Goal: Transaction & Acquisition: Purchase product/service

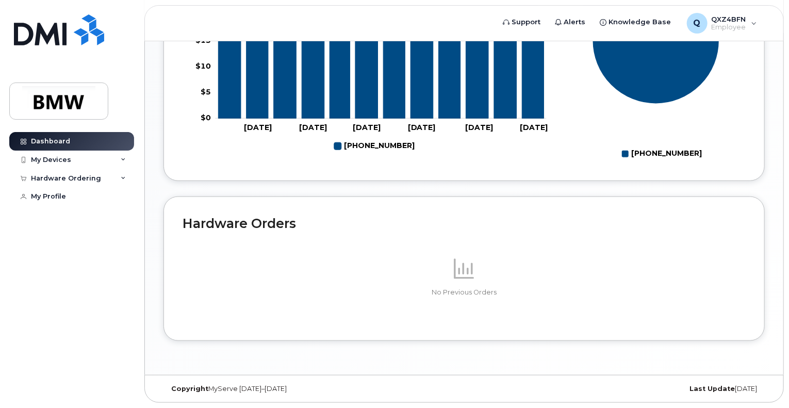
scroll to position [537, 0]
click at [45, 154] on div "My Devices" at bounding box center [71, 160] width 125 height 19
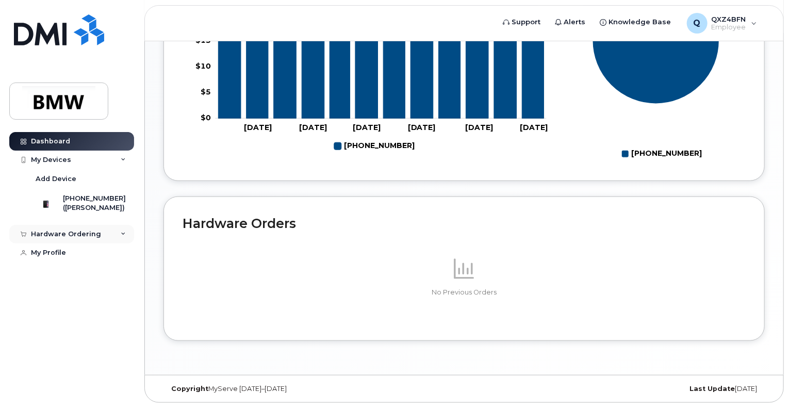
click at [127, 244] on div "Hardware Ordering" at bounding box center [71, 234] width 125 height 19
click at [47, 277] on div "My Profile" at bounding box center [48, 272] width 35 height 8
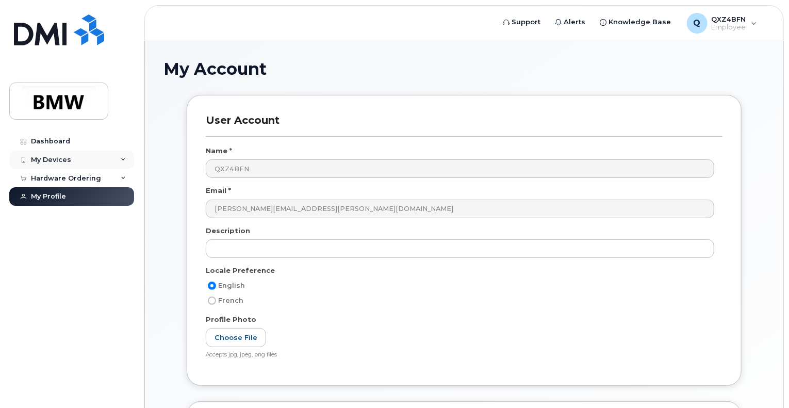
click at [37, 160] on div "My Devices" at bounding box center [51, 160] width 40 height 8
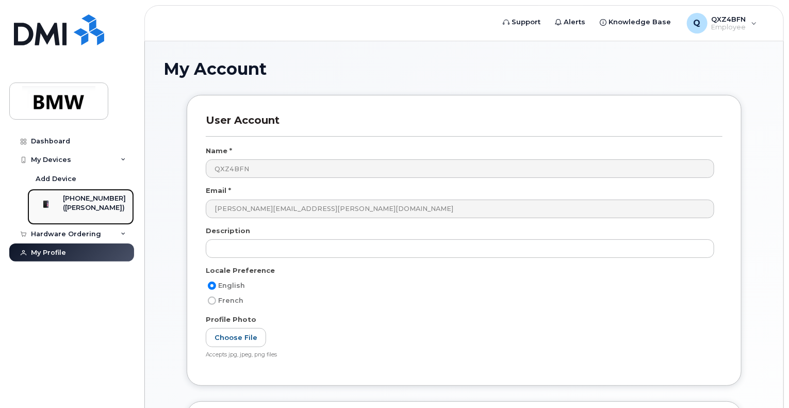
click at [76, 206] on div "([PERSON_NAME])" at bounding box center [94, 207] width 63 height 9
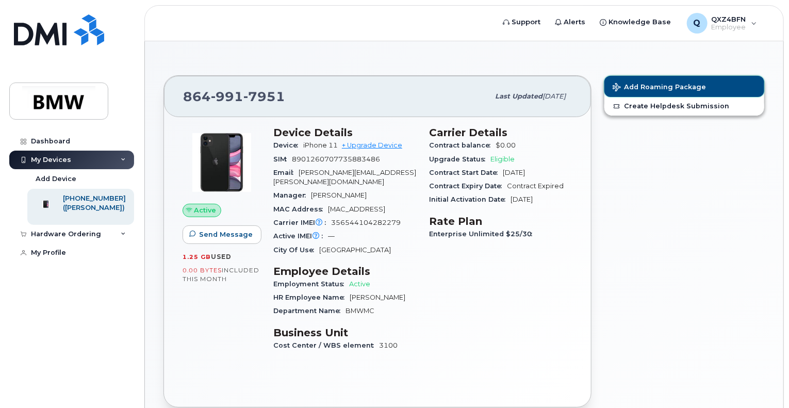
click at [666, 86] on span "Add Roaming Package" at bounding box center [659, 88] width 93 height 10
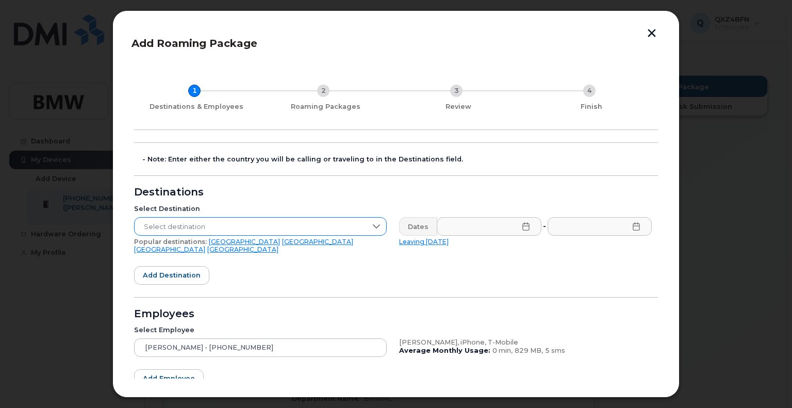
click at [380, 232] on div at bounding box center [377, 227] width 20 height 18
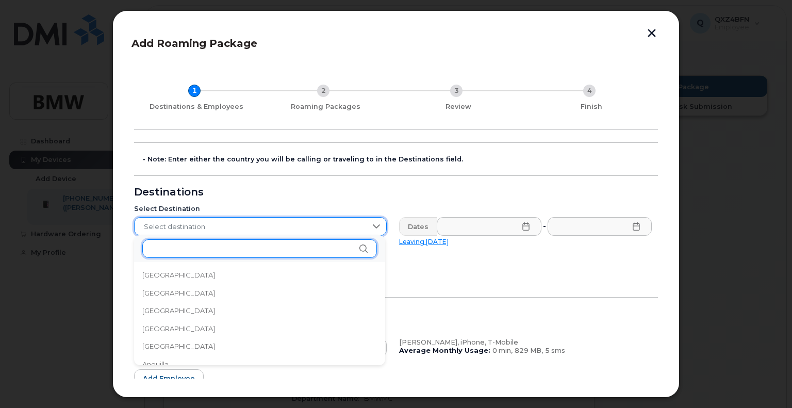
click at [275, 255] on input "text" at bounding box center [259, 248] width 235 height 19
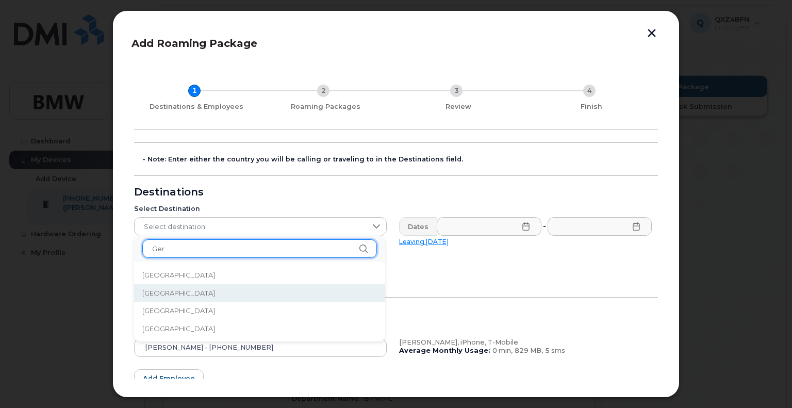
type input "Ger"
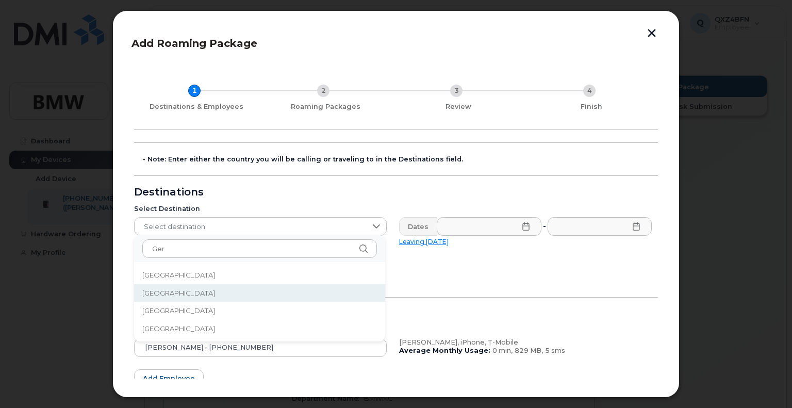
click at [201, 289] on li "Germany" at bounding box center [259, 293] width 251 height 18
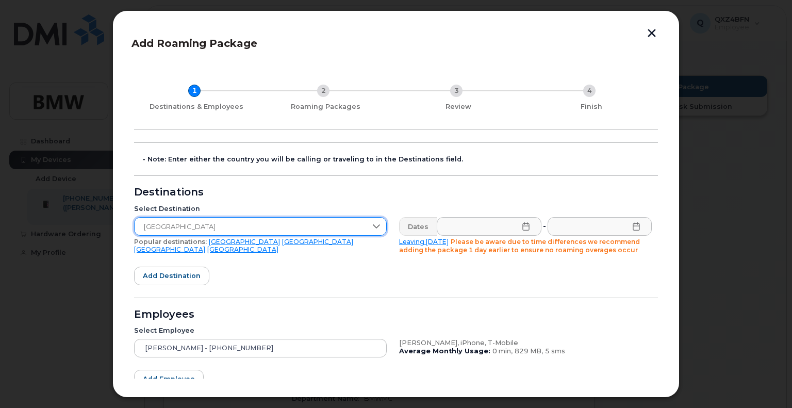
click at [526, 230] on icon at bounding box center [526, 226] width 8 height 8
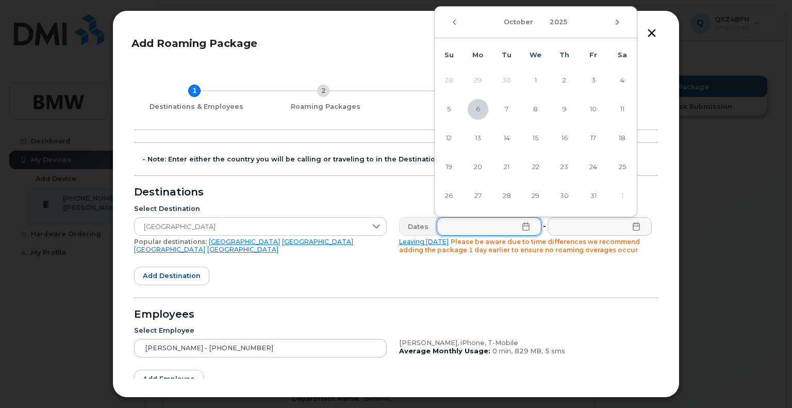
click at [619, 22] on icon "Next Month" at bounding box center [617, 22] width 6 height 8
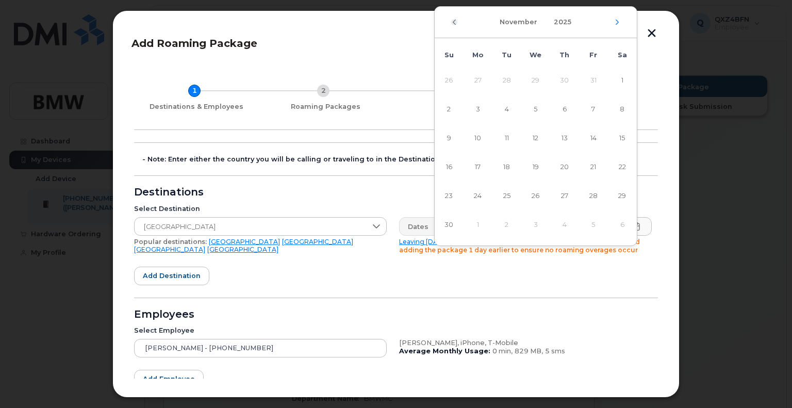
click at [455, 21] on div "November 2025" at bounding box center [536, 22] width 202 height 31
click at [454, 21] on icon "Previous Month" at bounding box center [454, 21] width 3 height 5
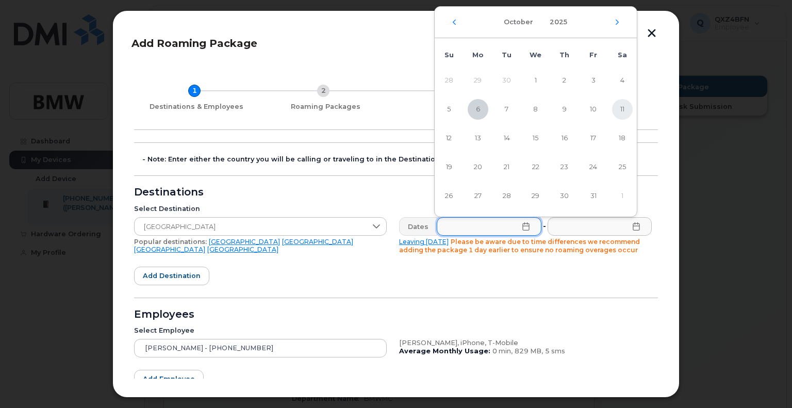
click at [620, 106] on span "11" at bounding box center [622, 109] width 21 height 21
type input "10/11/2025"
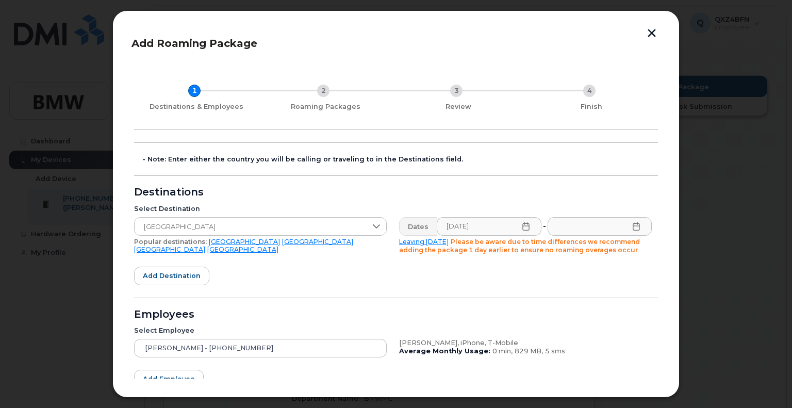
click at [633, 229] on icon at bounding box center [637, 226] width 8 height 8
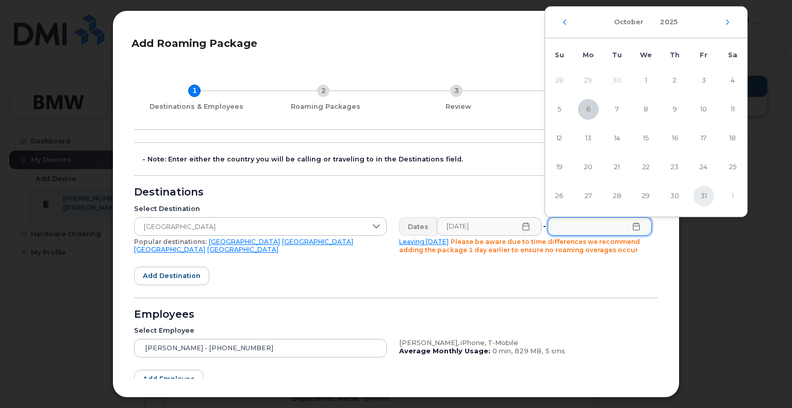
click at [704, 195] on span "31" at bounding box center [704, 196] width 21 height 21
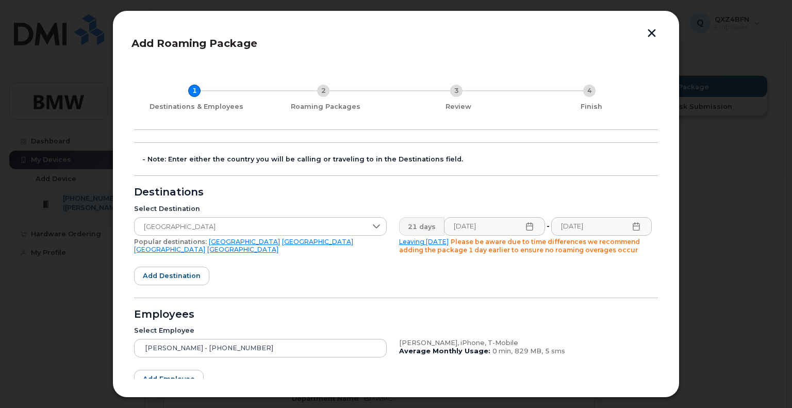
click at [633, 225] on icon at bounding box center [637, 226] width 8 height 8
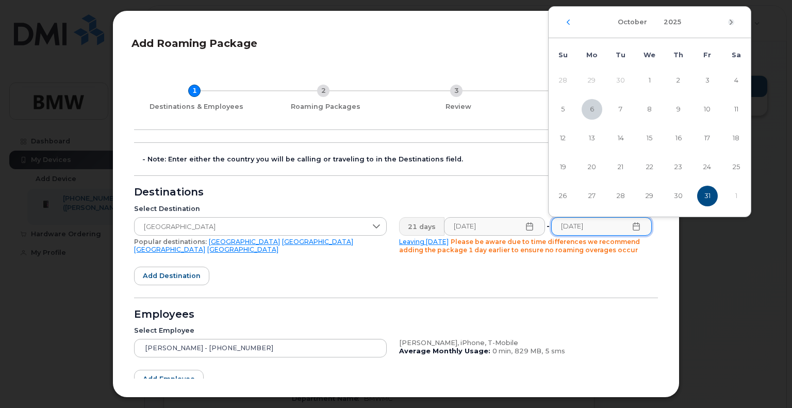
click at [732, 22] on icon "Next Month" at bounding box center [731, 22] width 6 height 8
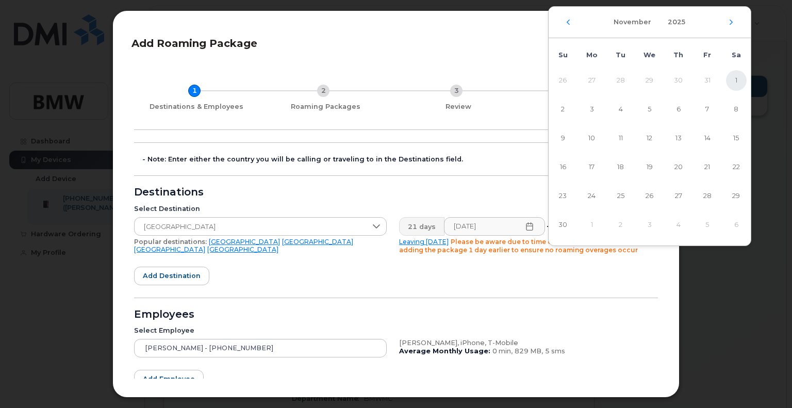
click at [735, 79] on span "1" at bounding box center [736, 80] width 21 height 21
type input "11/01/2025"
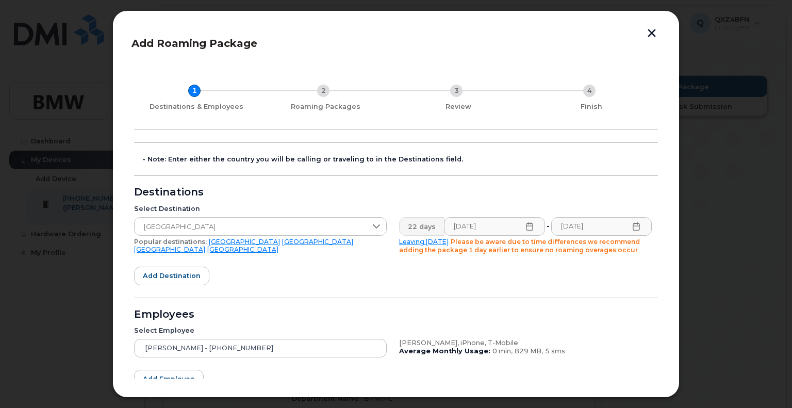
click at [459, 275] on form "- Note: Enter either the country you will be calling or traveling to in the Des…" at bounding box center [396, 293] width 524 height 302
click at [177, 282] on button "Add destination" at bounding box center [171, 276] width 75 height 19
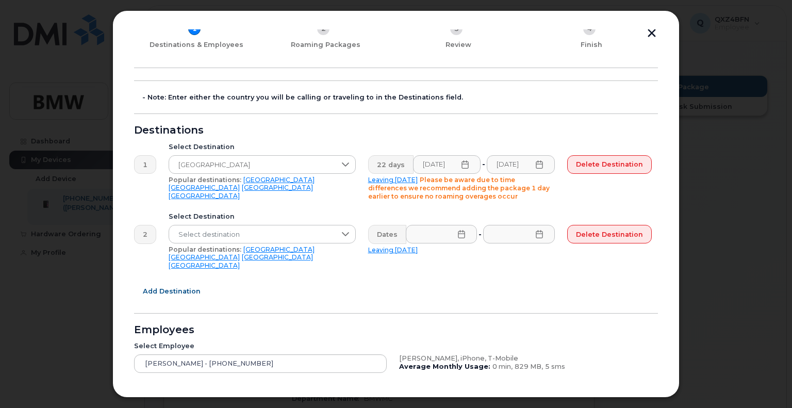
scroll to position [137, 0]
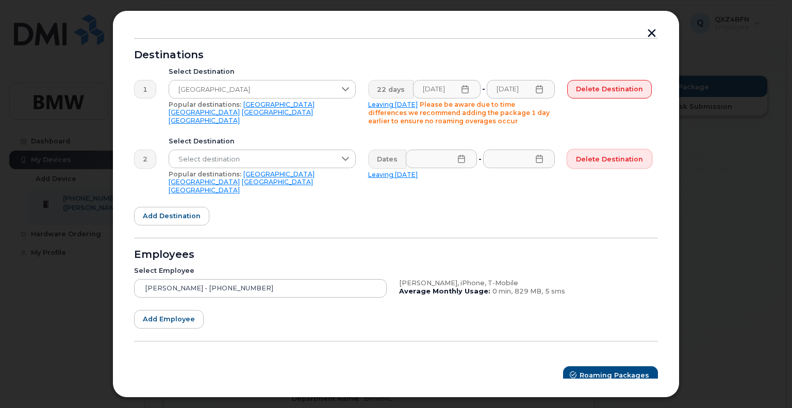
click at [610, 160] on span "Delete destination" at bounding box center [609, 159] width 67 height 10
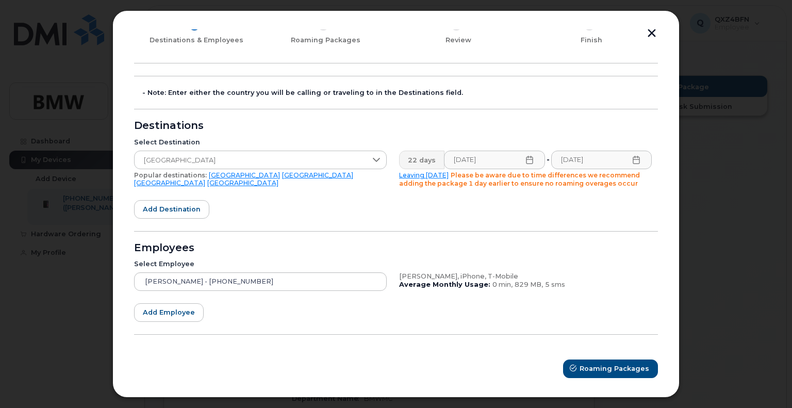
scroll to position [68, 0]
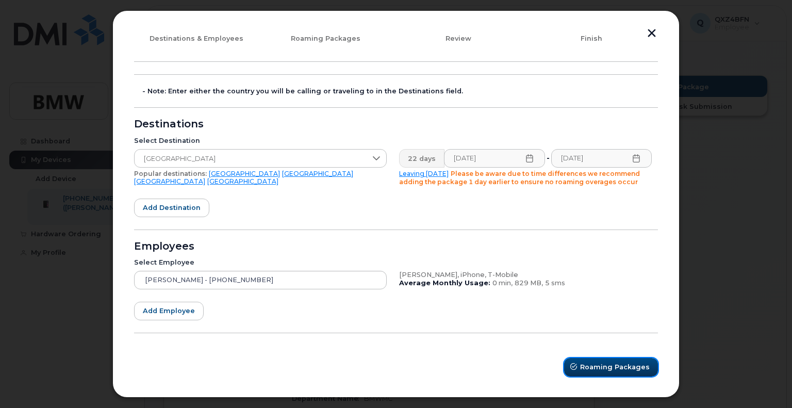
click at [613, 367] on span "Roaming Packages" at bounding box center [615, 367] width 70 height 10
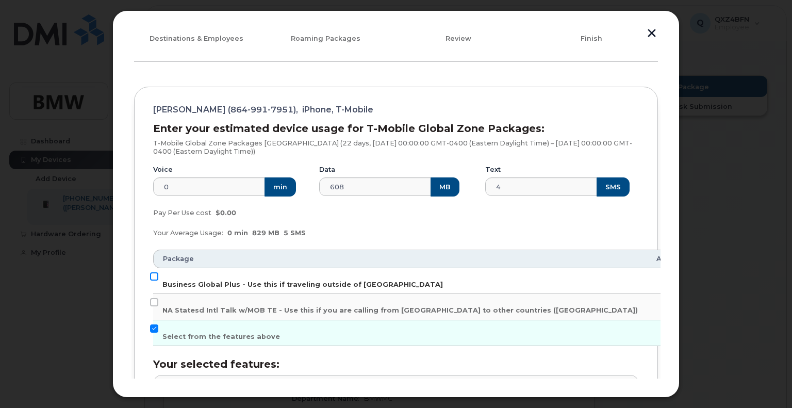
click at [152, 276] on input "Business Global Plus - Use this if traveling outside of North America" at bounding box center [154, 276] width 8 height 8
checkbox input "true"
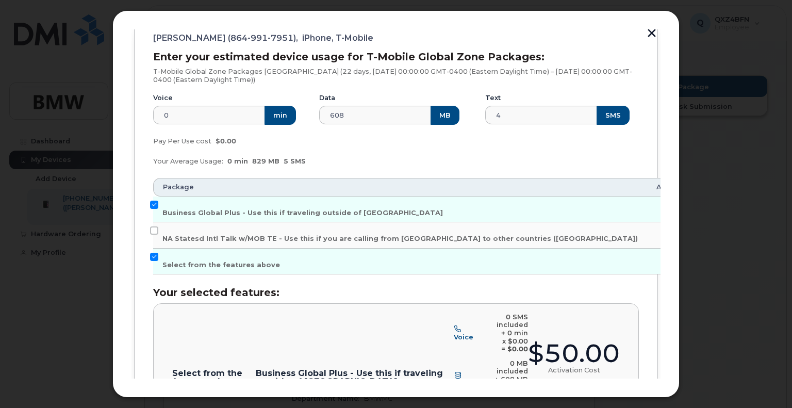
scroll to position [171, 0]
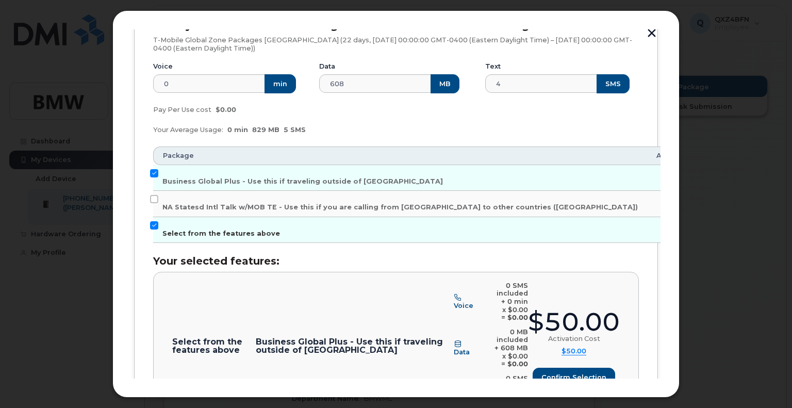
click at [153, 226] on input "Select from the features above" at bounding box center [154, 225] width 8 height 8
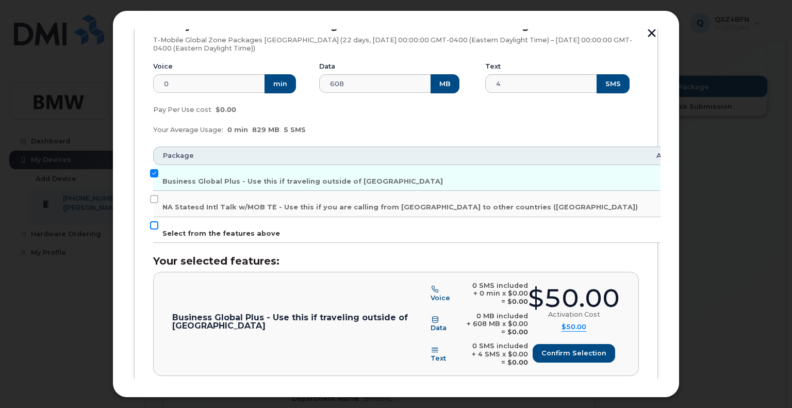
click at [155, 224] on input "Select from the features above" at bounding box center [154, 225] width 8 height 8
checkbox input "true"
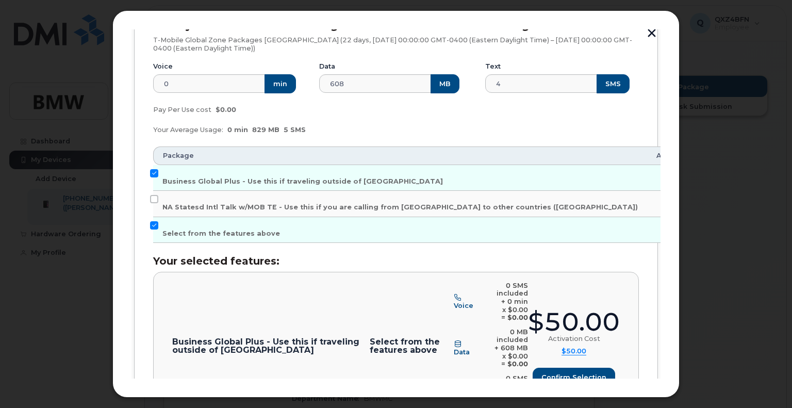
scroll to position [223, 0]
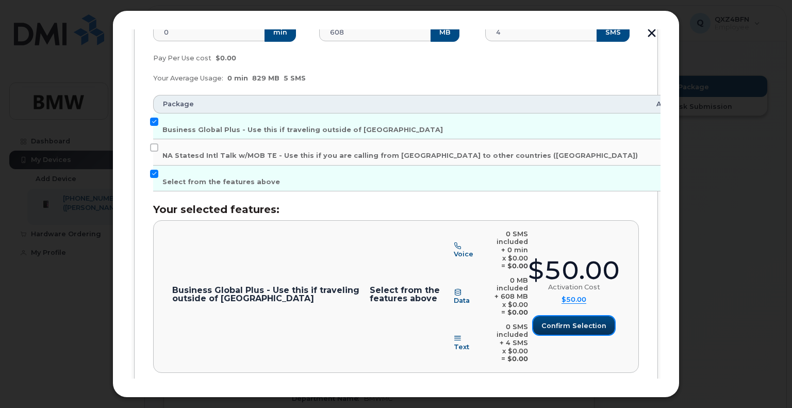
click at [574, 321] on span "Confirm selection" at bounding box center [574, 326] width 65 height 10
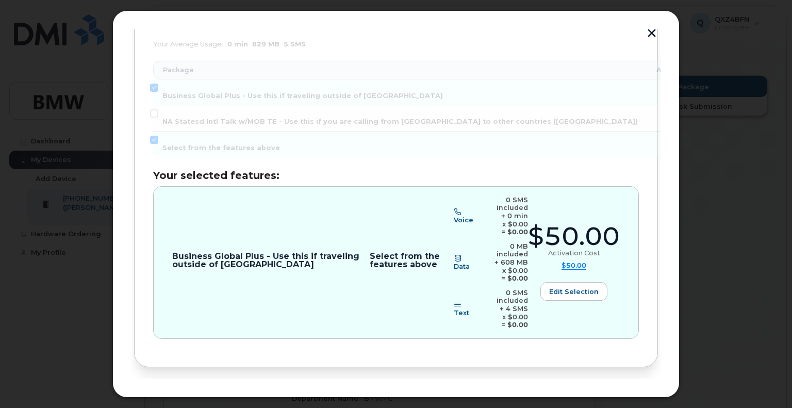
scroll to position [258, 0]
click at [628, 395] on span "Review" at bounding box center [630, 400] width 26 height 10
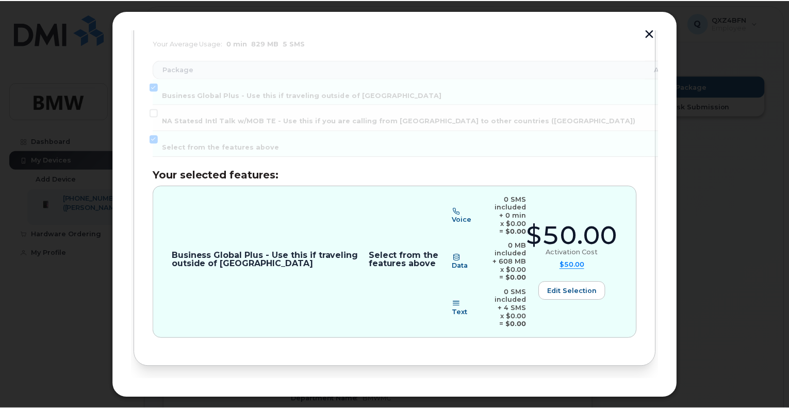
scroll to position [0, 0]
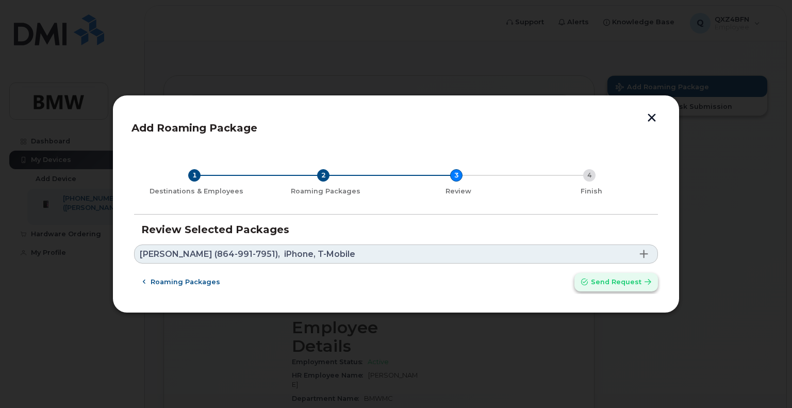
click at [621, 283] on span "Send request" at bounding box center [616, 282] width 51 height 10
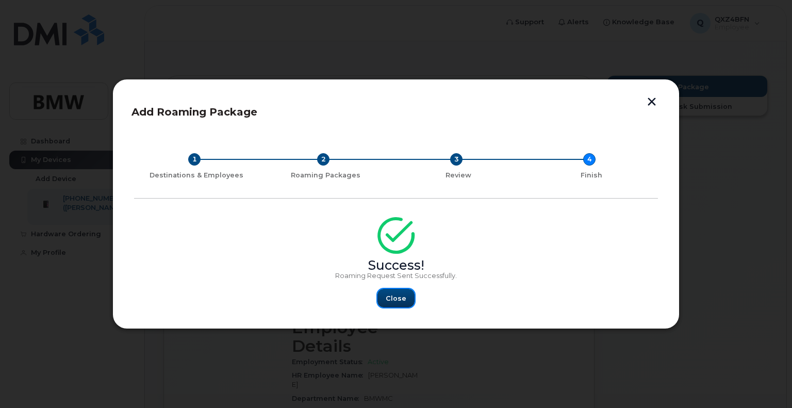
click at [393, 303] on span "Close" at bounding box center [396, 299] width 21 height 10
